Goal: Check status: Check status

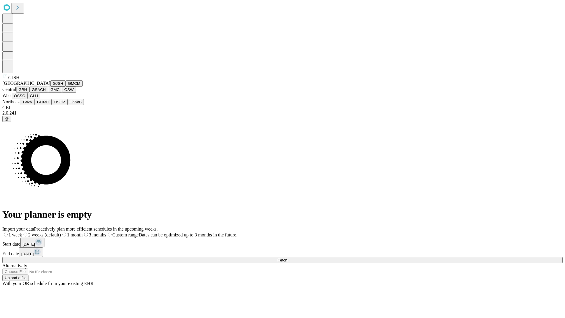
click at [50, 86] on button "GJSH" at bounding box center [57, 83] width 15 height 6
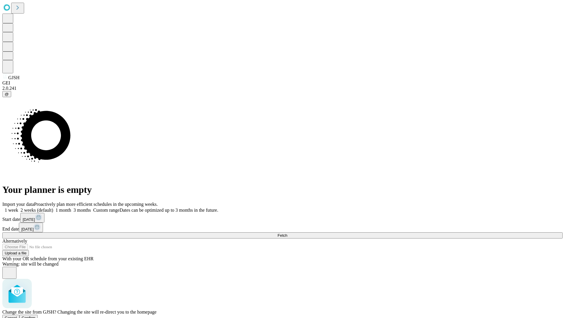
click at [36, 315] on span "Confirm" at bounding box center [29, 317] width 14 height 4
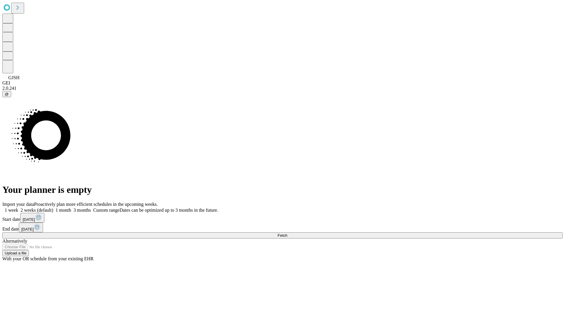
click at [53, 207] on label "2 weeks (default)" at bounding box center [35, 209] width 35 height 5
click at [287, 233] on span "Fetch" at bounding box center [282, 235] width 10 height 4
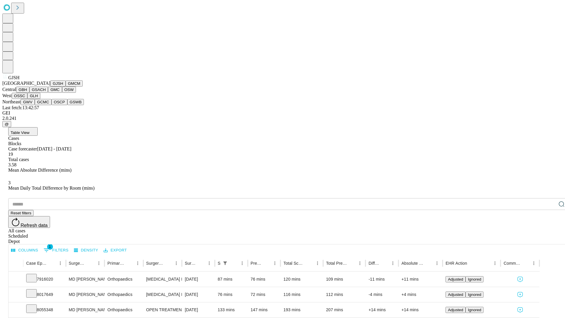
click at [66, 86] on button "GMCM" at bounding box center [74, 83] width 17 height 6
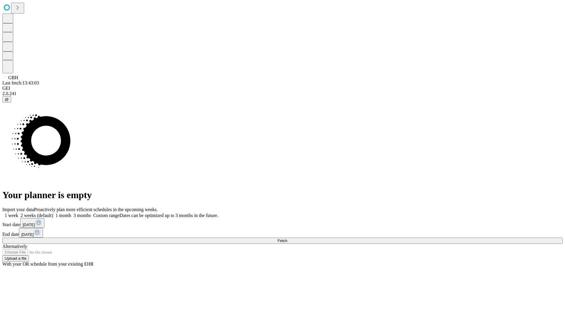
click at [53, 213] on label "2 weeks (default)" at bounding box center [35, 215] width 35 height 5
click at [287, 238] on span "Fetch" at bounding box center [282, 240] width 10 height 4
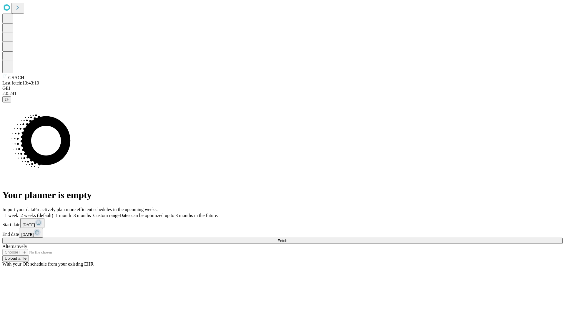
click at [53, 213] on label "2 weeks (default)" at bounding box center [35, 215] width 35 height 5
click at [287, 238] on span "Fetch" at bounding box center [282, 240] width 10 height 4
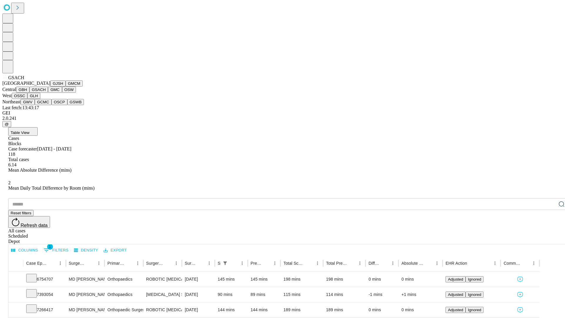
click at [48, 93] on button "GMC" at bounding box center [55, 89] width 14 height 6
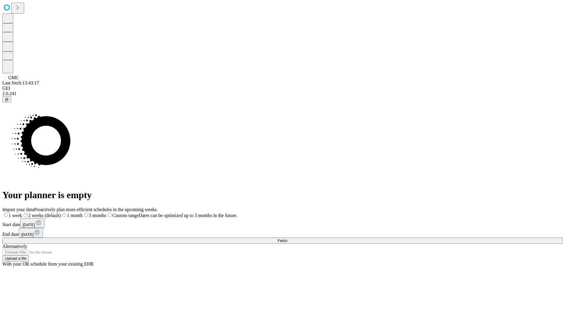
click at [61, 213] on label "2 weeks (default)" at bounding box center [41, 215] width 39 height 5
click at [287, 238] on span "Fetch" at bounding box center [282, 240] width 10 height 4
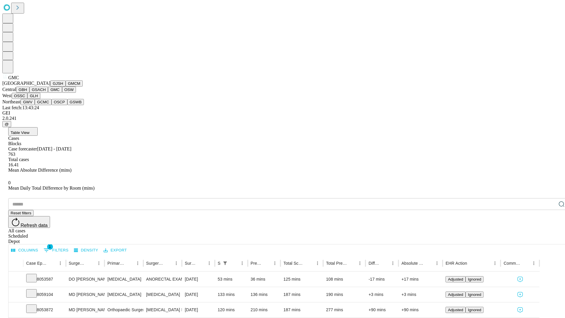
click at [62, 93] on button "OSW" at bounding box center [69, 89] width 14 height 6
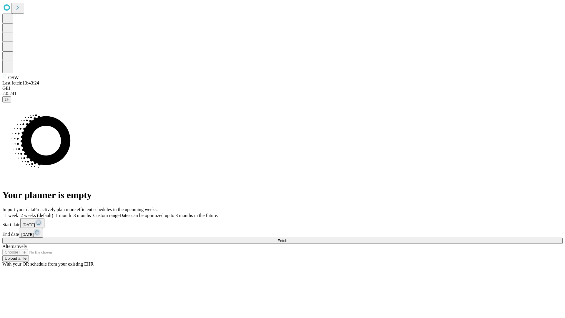
click at [53, 213] on label "2 weeks (default)" at bounding box center [35, 215] width 35 height 5
click at [287, 238] on span "Fetch" at bounding box center [282, 240] width 10 height 4
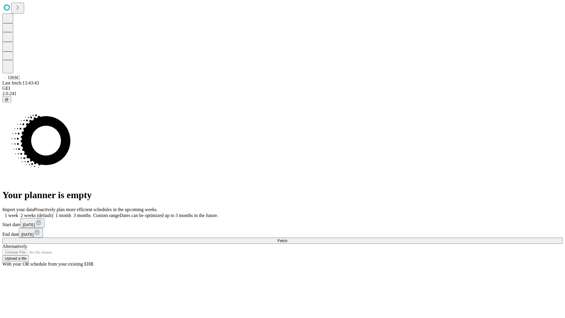
click at [287, 238] on span "Fetch" at bounding box center [282, 240] width 10 height 4
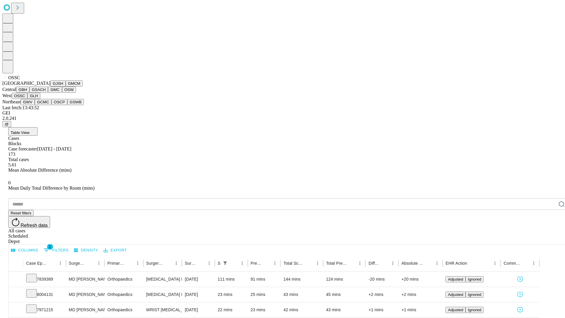
click at [40, 99] on button "GLH" at bounding box center [33, 96] width 13 height 6
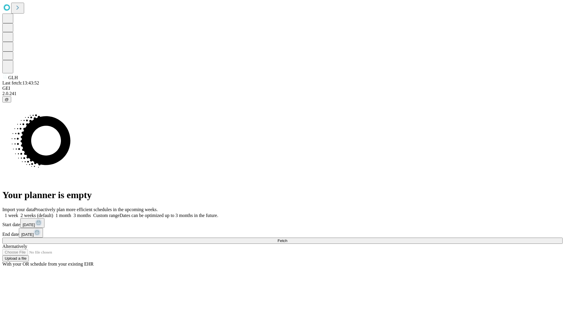
click at [53, 213] on label "2 weeks (default)" at bounding box center [35, 215] width 35 height 5
click at [287, 238] on span "Fetch" at bounding box center [282, 240] width 10 height 4
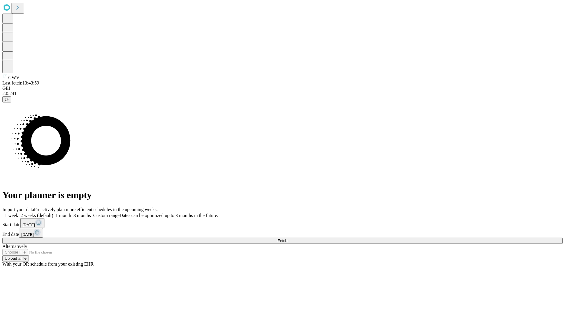
click at [53, 213] on label "2 weeks (default)" at bounding box center [35, 215] width 35 height 5
click at [287, 238] on span "Fetch" at bounding box center [282, 240] width 10 height 4
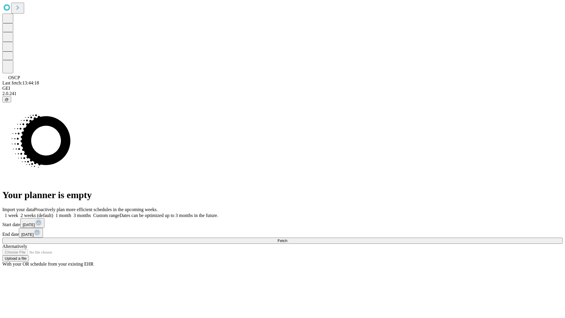
click at [53, 213] on label "2 weeks (default)" at bounding box center [35, 215] width 35 height 5
click at [287, 238] on span "Fetch" at bounding box center [282, 240] width 10 height 4
